Goal: Task Accomplishment & Management: Use online tool/utility

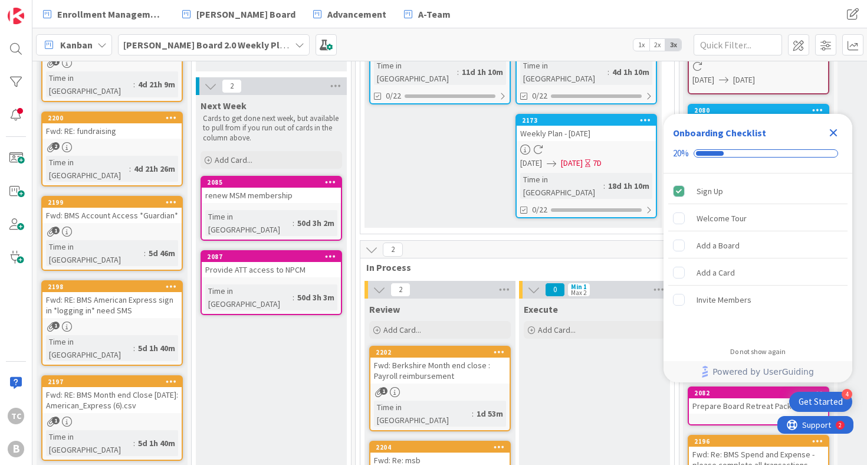
scroll to position [321, 0]
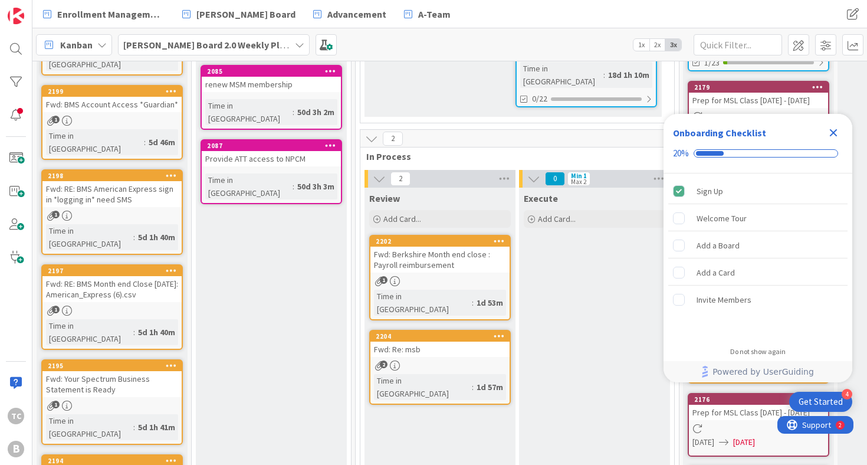
click at [400, 247] on div "Fwd: Berkshire Month end close : Payroll reimbursement" at bounding box center [439, 260] width 139 height 26
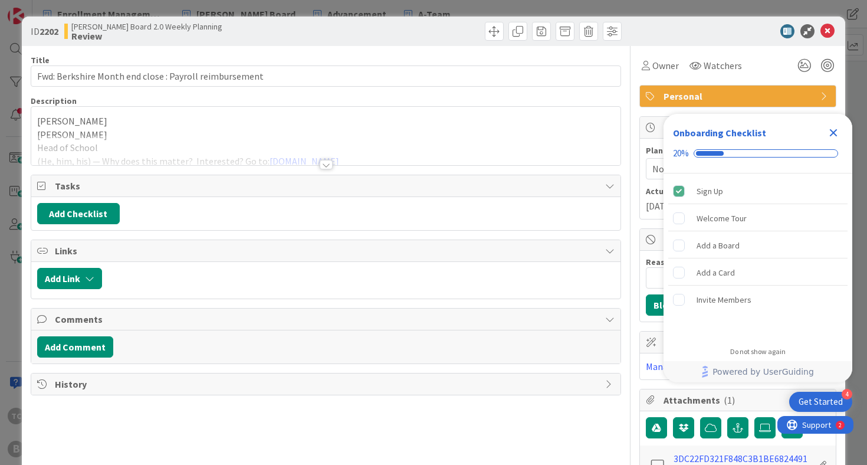
click at [326, 166] on div at bounding box center [326, 164] width 13 height 9
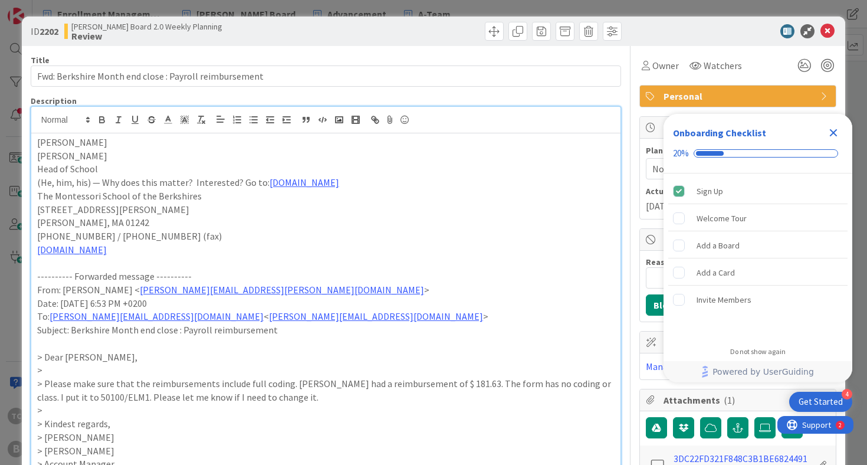
drag, startPoint x: 834, startPoint y: 129, endPoint x: 825, endPoint y: 119, distance: 13.4
click at [832, 128] on icon "Close Checklist" at bounding box center [833, 133] width 14 height 14
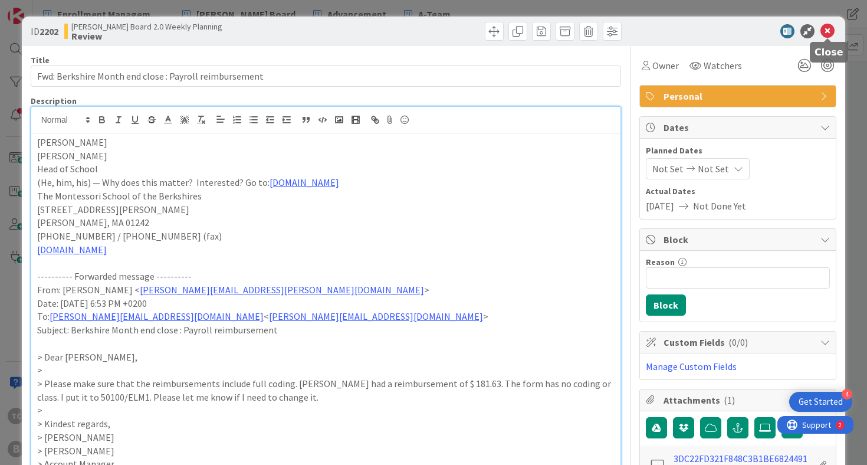
click at [830, 32] on icon at bounding box center [827, 31] width 14 height 14
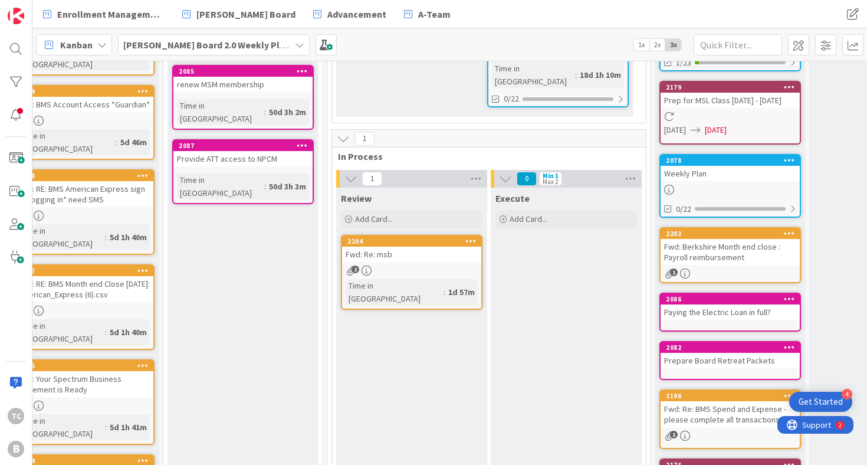
scroll to position [321, 50]
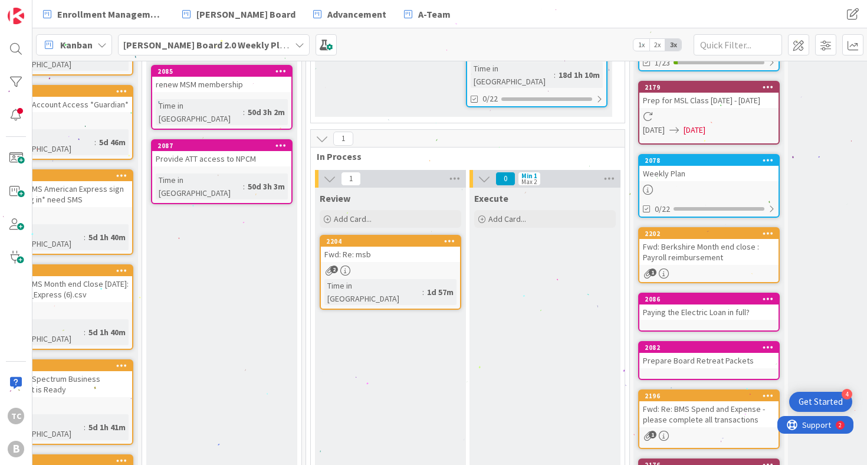
click at [405, 247] on div "Fwd: Re: msb" at bounding box center [390, 254] width 139 height 15
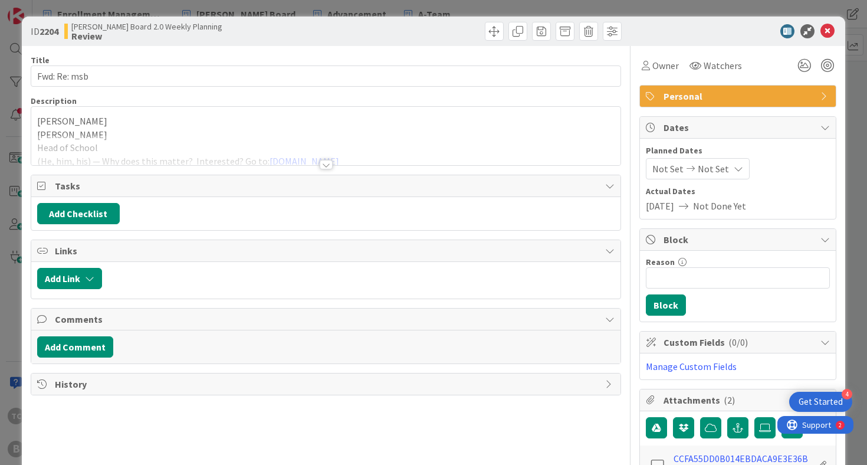
click at [323, 165] on div at bounding box center [326, 164] width 13 height 9
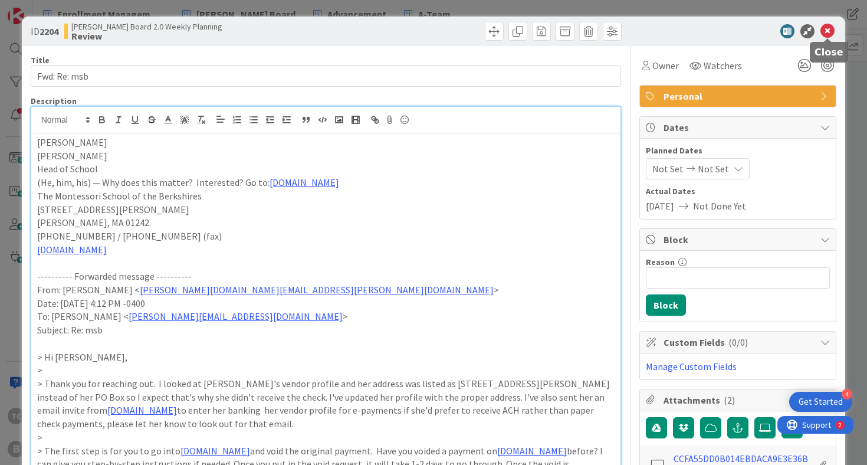
click at [829, 25] on icon at bounding box center [827, 31] width 14 height 14
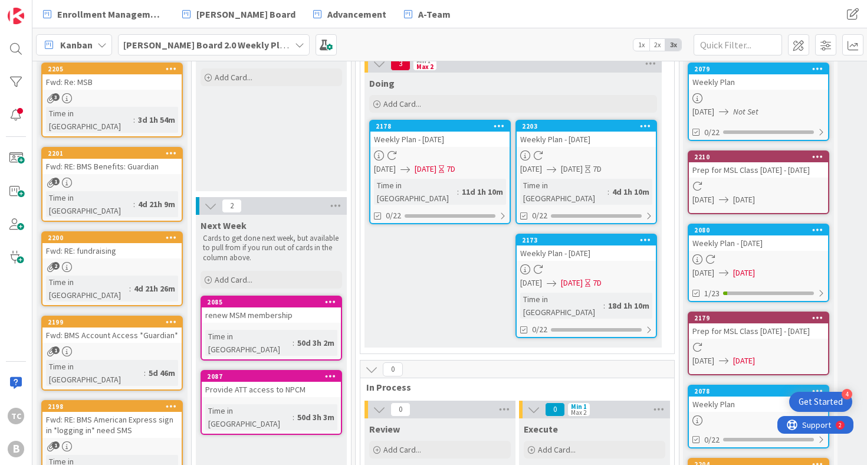
scroll to position [54, 0]
